Goal: Browse casually: Explore the website without a specific task or goal

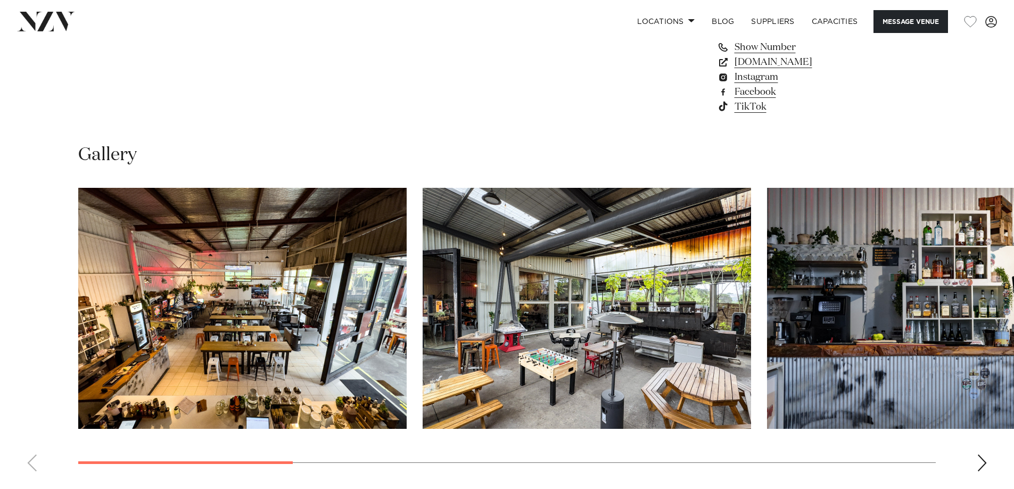
scroll to position [1011, 0]
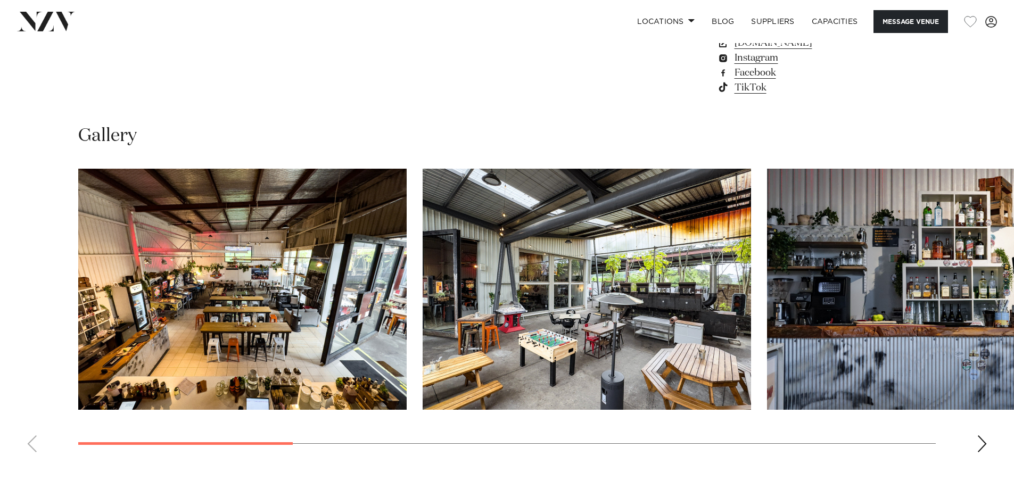
click at [985, 443] on div "Next slide" at bounding box center [982, 443] width 11 height 17
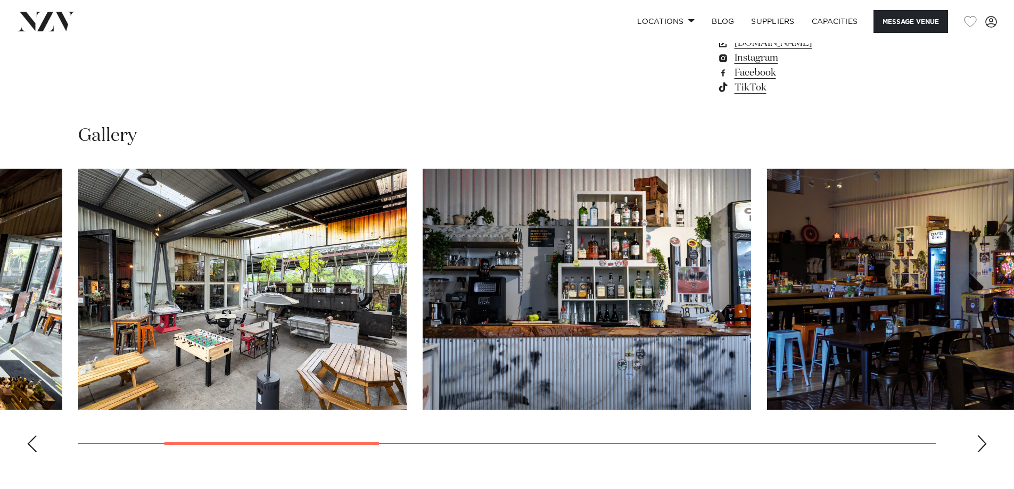
click at [985, 443] on div "Next slide" at bounding box center [982, 443] width 11 height 17
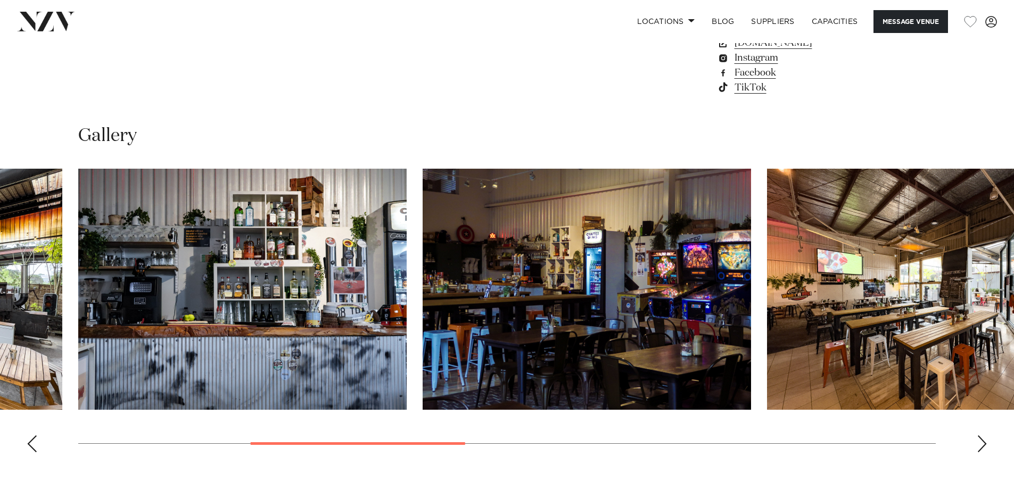
click at [985, 443] on div "Next slide" at bounding box center [982, 443] width 11 height 17
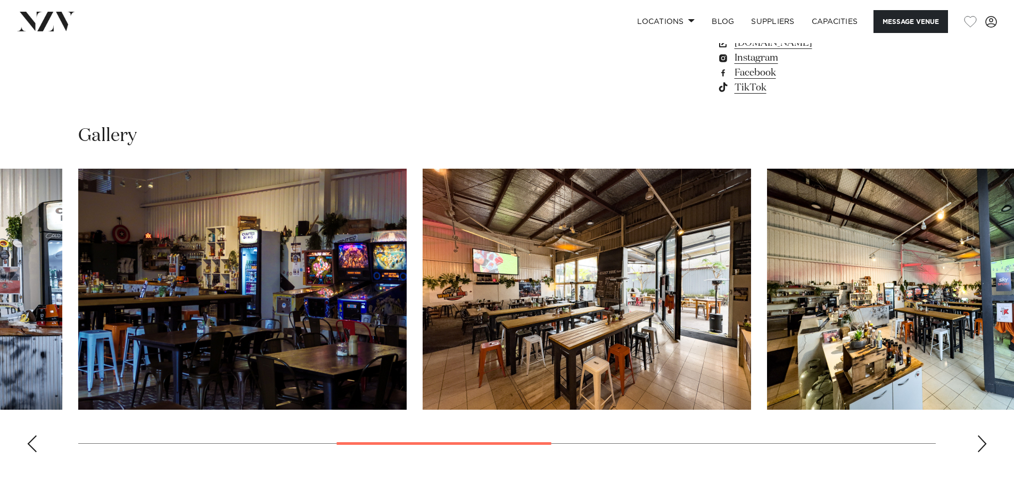
click at [985, 443] on div "Next slide" at bounding box center [982, 443] width 11 height 17
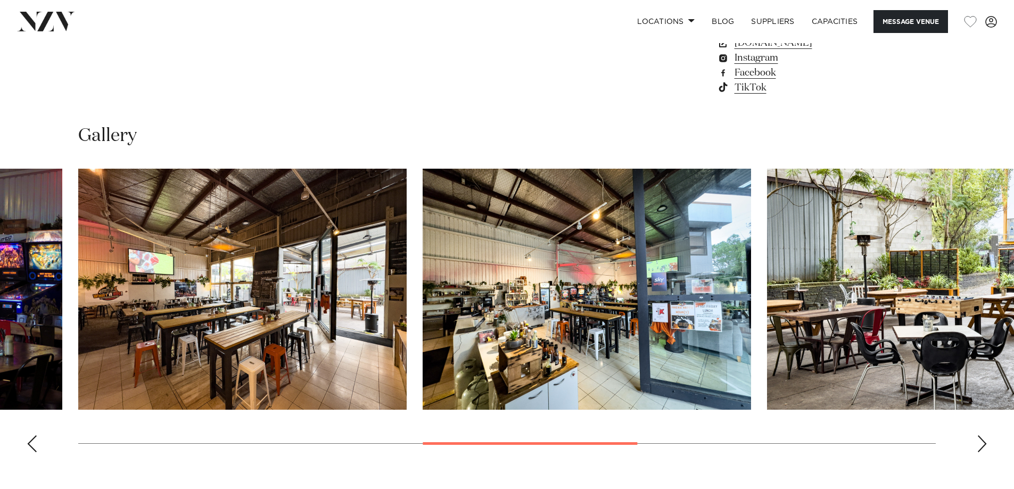
click at [985, 443] on div "Next slide" at bounding box center [982, 443] width 11 height 17
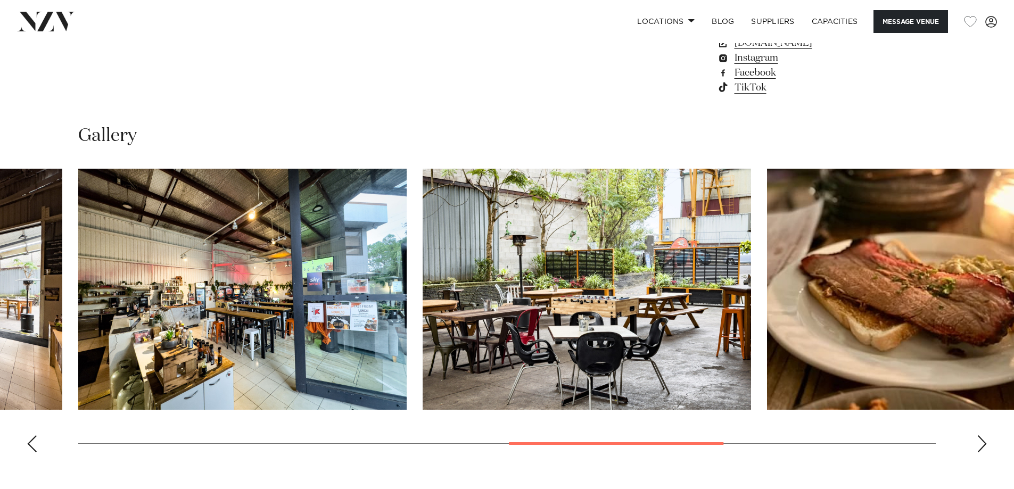
click at [985, 443] on div "Next slide" at bounding box center [982, 443] width 11 height 17
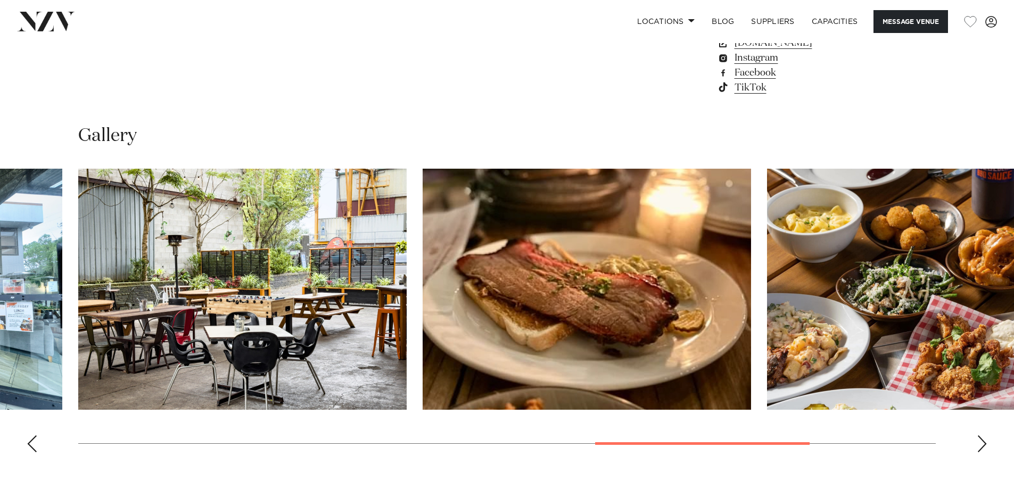
click at [985, 443] on div "Next slide" at bounding box center [982, 443] width 11 height 17
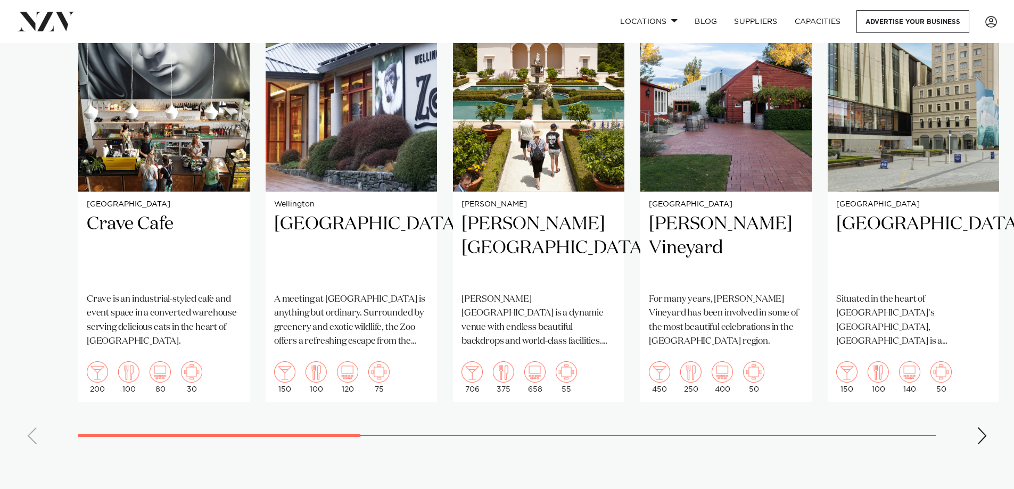
scroll to position [799, 0]
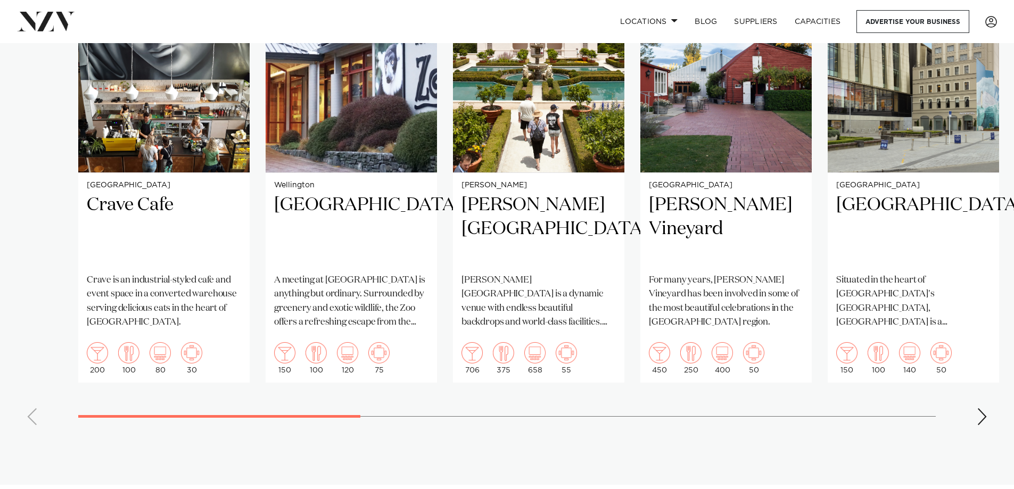
click at [981, 408] on div "Next slide" at bounding box center [982, 416] width 11 height 17
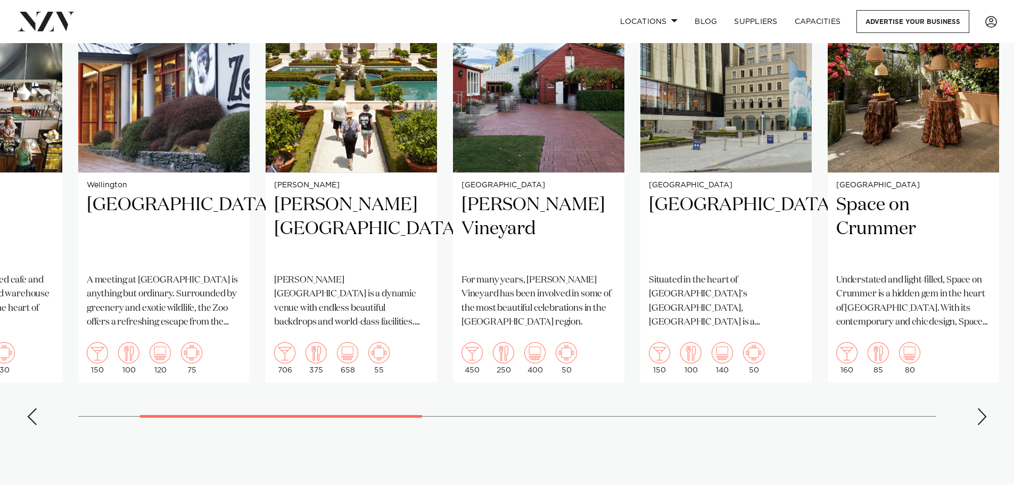
click at [981, 408] on div "Next slide" at bounding box center [982, 416] width 11 height 17
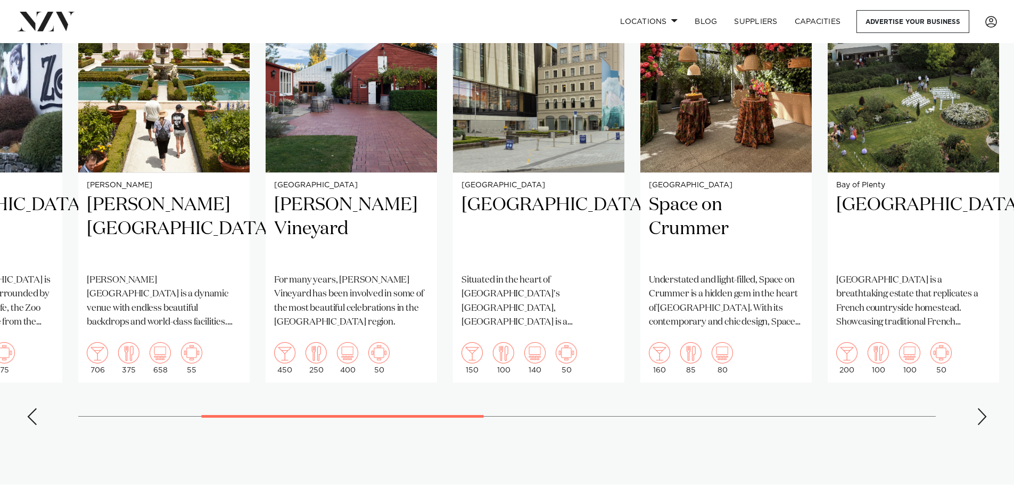
click at [981, 408] on div "Next slide" at bounding box center [982, 416] width 11 height 17
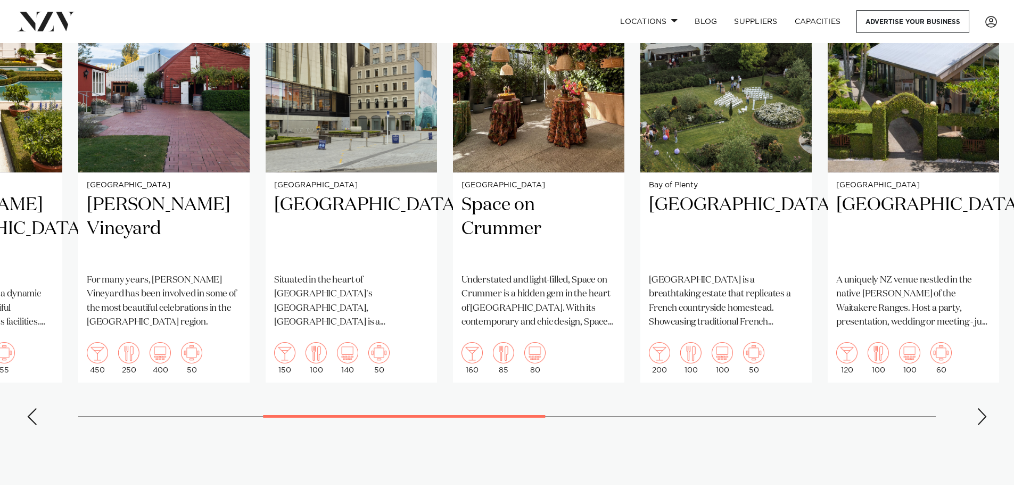
click at [981, 408] on div "Next slide" at bounding box center [982, 416] width 11 height 17
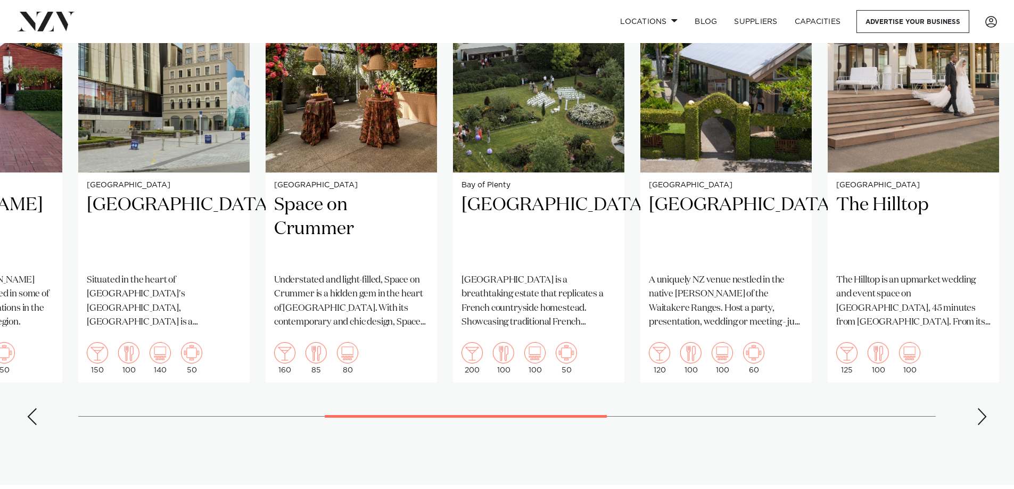
click at [981, 408] on div "Next slide" at bounding box center [982, 416] width 11 height 17
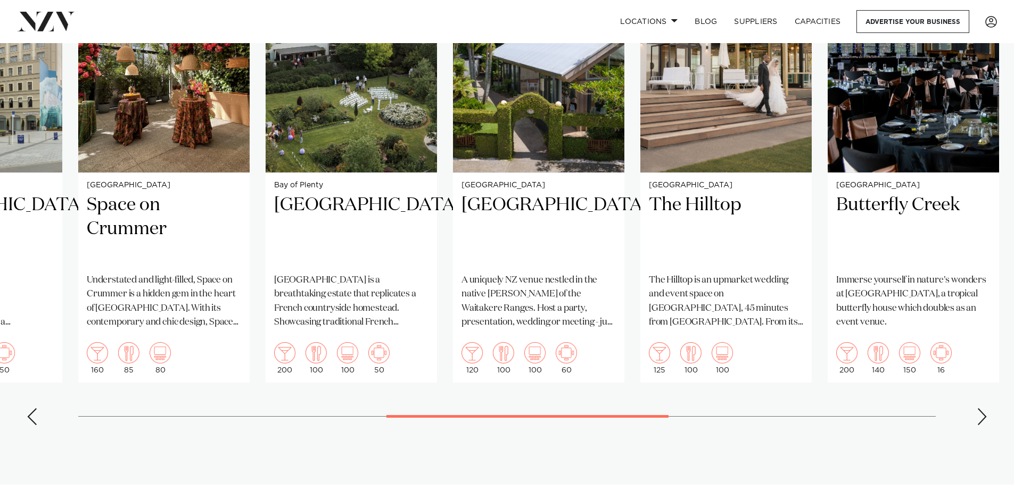
click at [981, 408] on div "Next slide" at bounding box center [982, 416] width 11 height 17
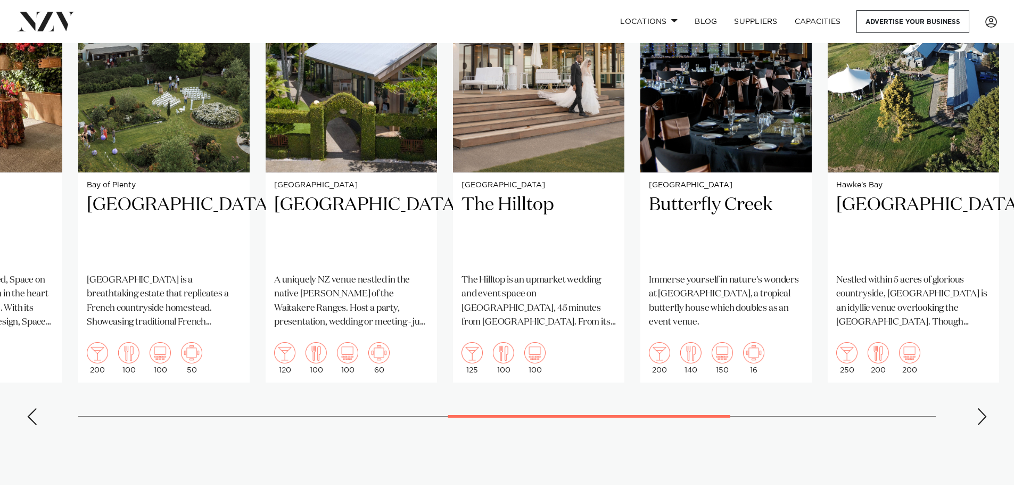
click at [981, 408] on div "Next slide" at bounding box center [982, 416] width 11 height 17
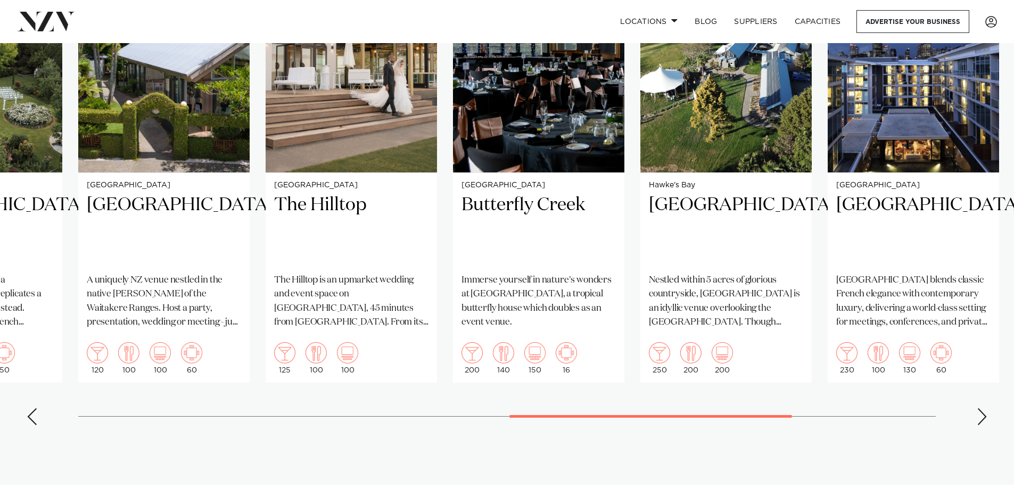
click at [981, 408] on div "Next slide" at bounding box center [982, 416] width 11 height 17
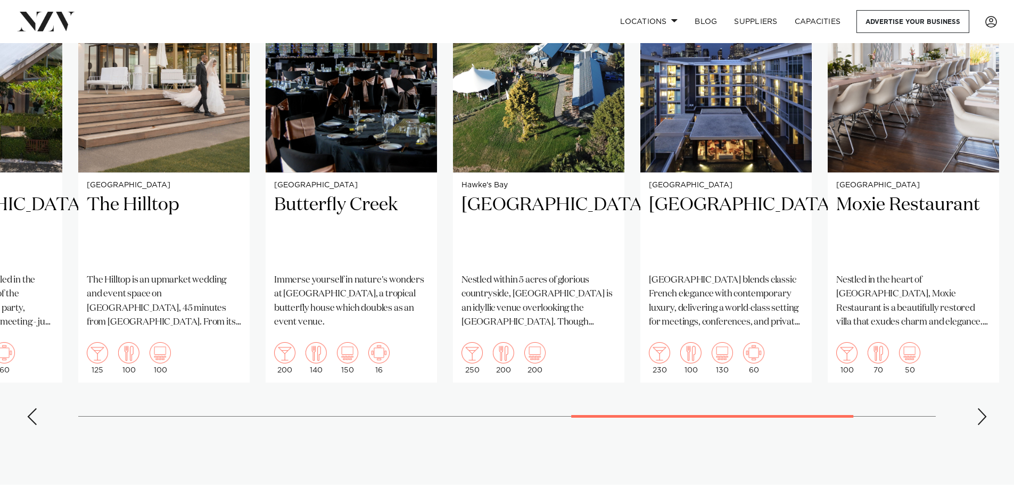
click at [981, 408] on div "Next slide" at bounding box center [982, 416] width 11 height 17
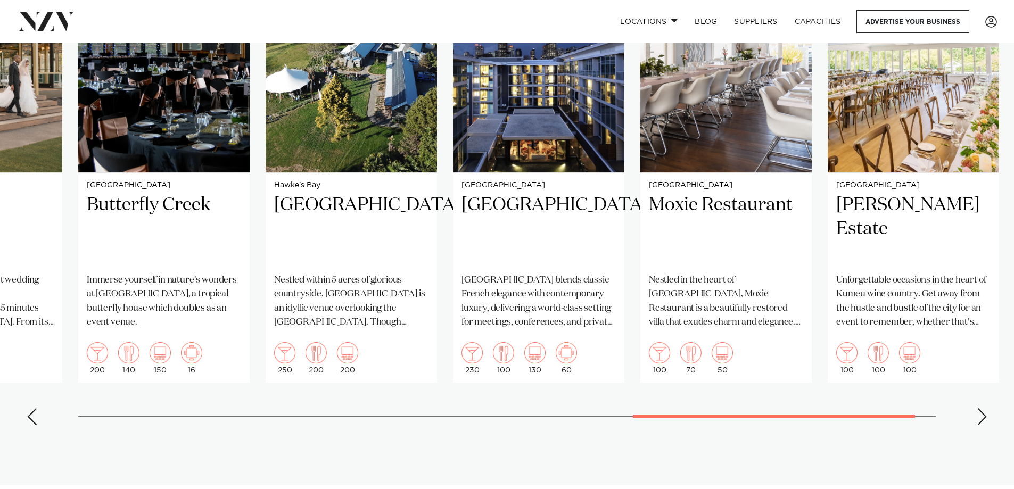
click at [981, 408] on div "Next slide" at bounding box center [982, 416] width 11 height 17
